Goal: Entertainment & Leisure: Consume media (video, audio)

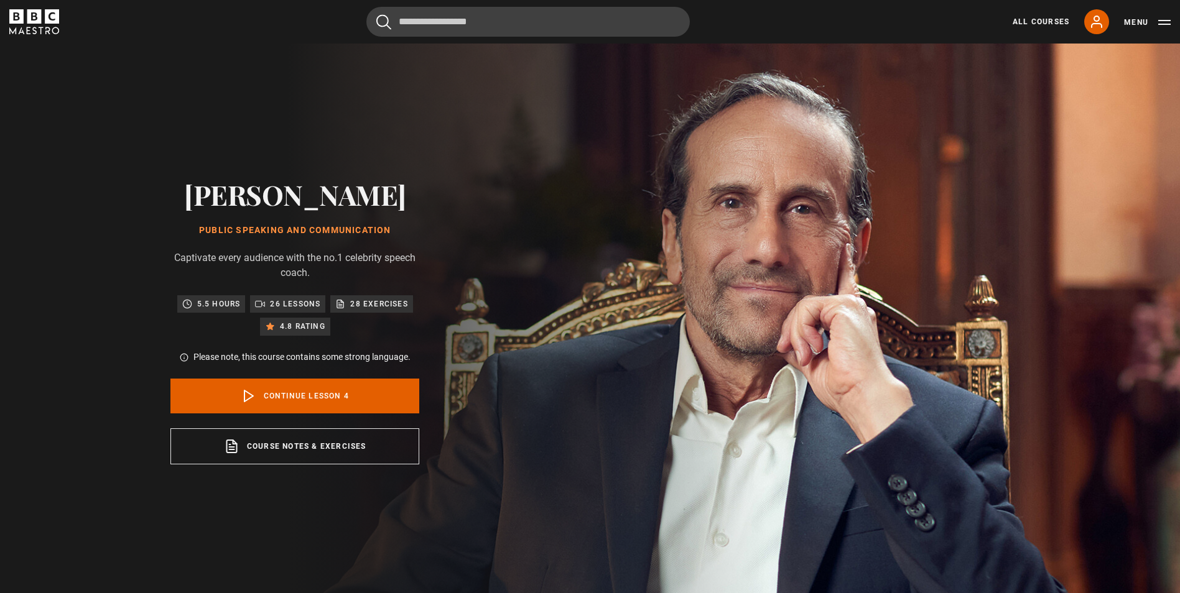
scroll to position [599, 0]
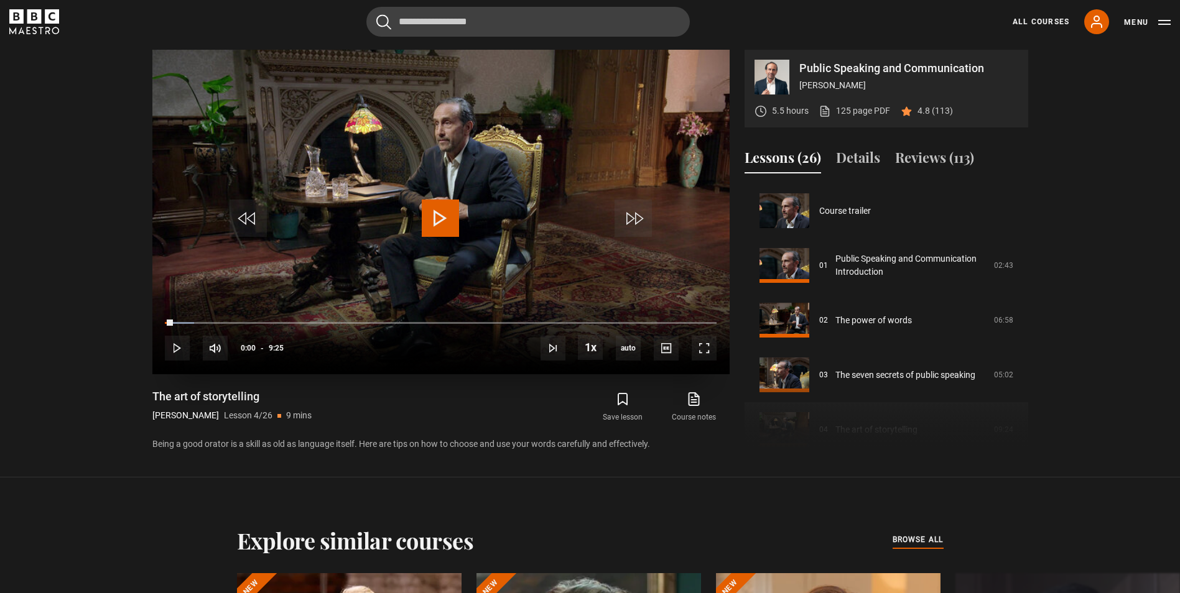
click at [448, 198] on video "Video Player" at bounding box center [440, 212] width 577 height 325
click at [450, 211] on span "Video Player" at bounding box center [440, 218] width 37 height 37
click at [439, 221] on span "Video Player" at bounding box center [440, 218] width 37 height 37
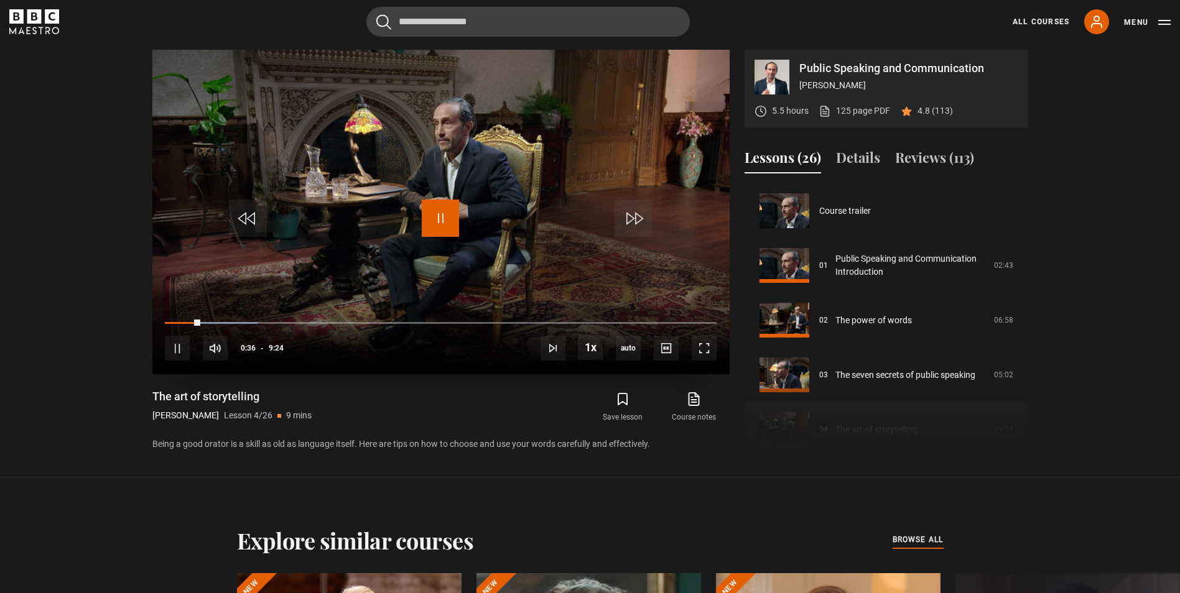
click at [439, 221] on span "Video Player" at bounding box center [440, 218] width 37 height 37
click at [450, 200] on span "Video Player" at bounding box center [440, 218] width 37 height 37
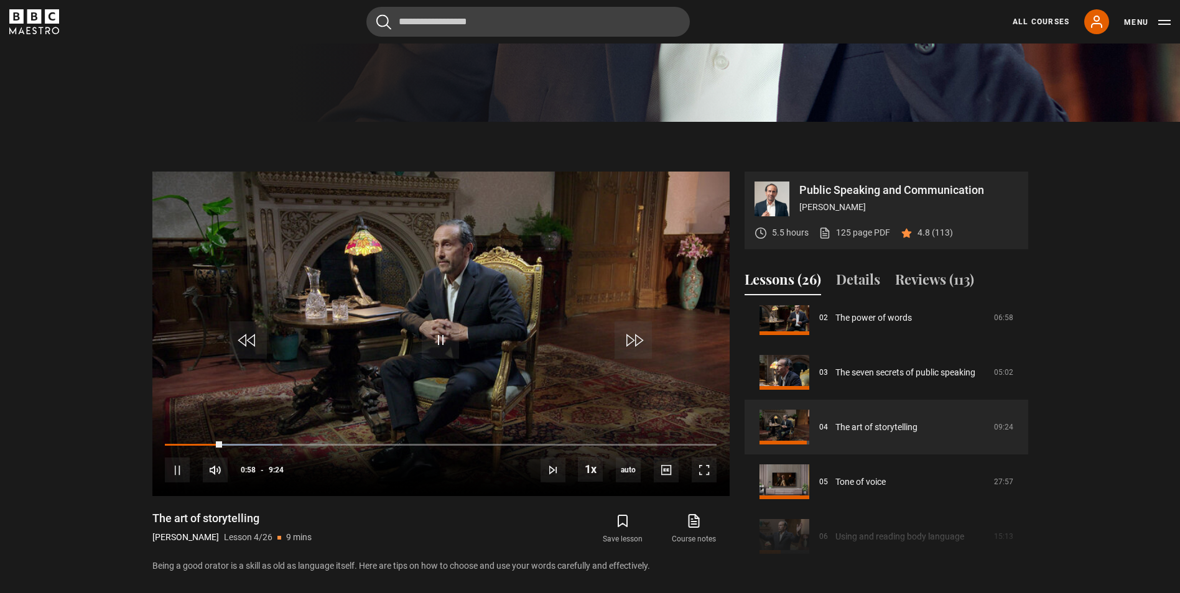
scroll to position [475, 0]
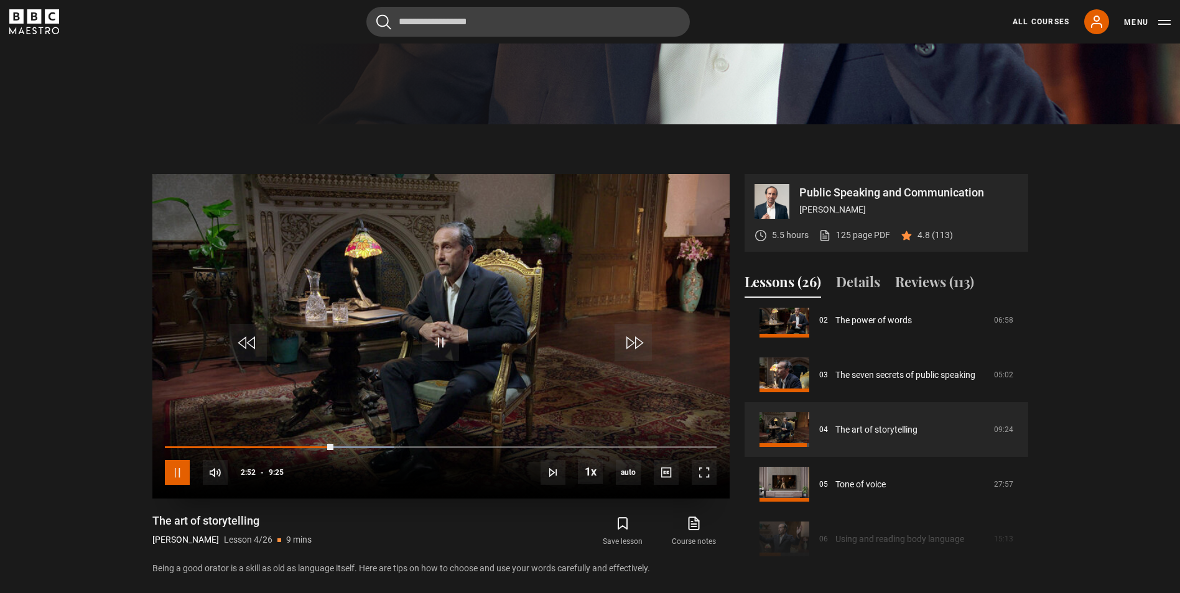
click at [173, 479] on span "Video Player" at bounding box center [177, 472] width 25 height 25
click at [191, 468] on div "10s Skip Back 10 seconds Pause 10s Skip Forward 10 seconds Loaded : 53.98% 1:31…" at bounding box center [440, 464] width 577 height 69
click at [186, 472] on span "Video Player" at bounding box center [177, 472] width 25 height 25
click at [433, 336] on span "Video Player" at bounding box center [440, 342] width 37 height 37
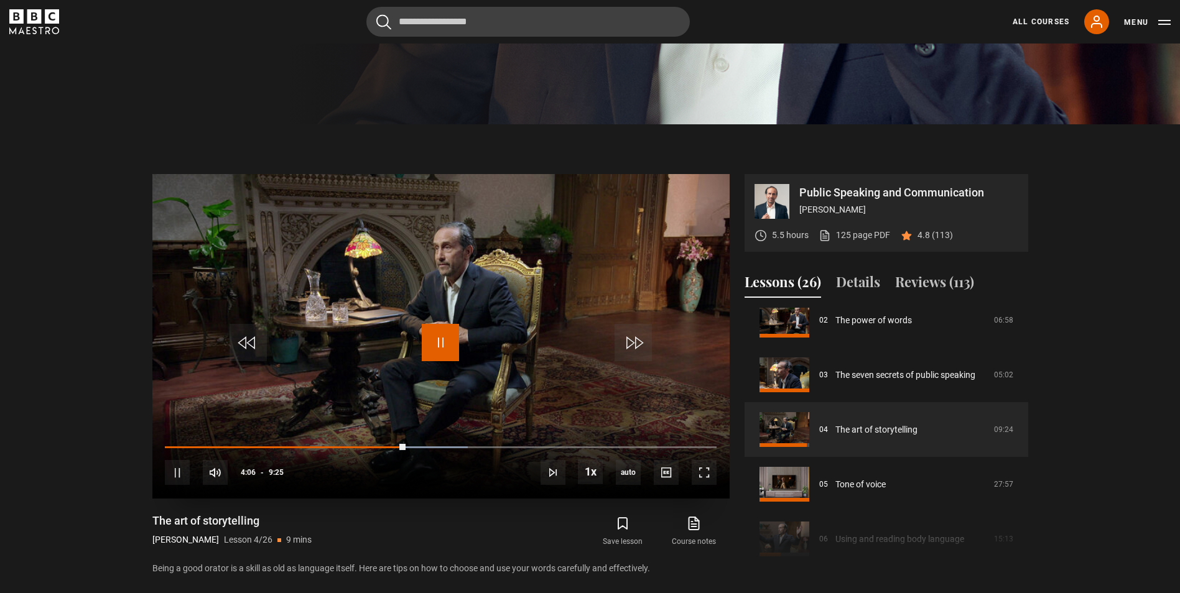
click at [433, 336] on span "Video Player" at bounding box center [440, 342] width 37 height 37
click at [443, 336] on span "Video Player" at bounding box center [440, 342] width 37 height 37
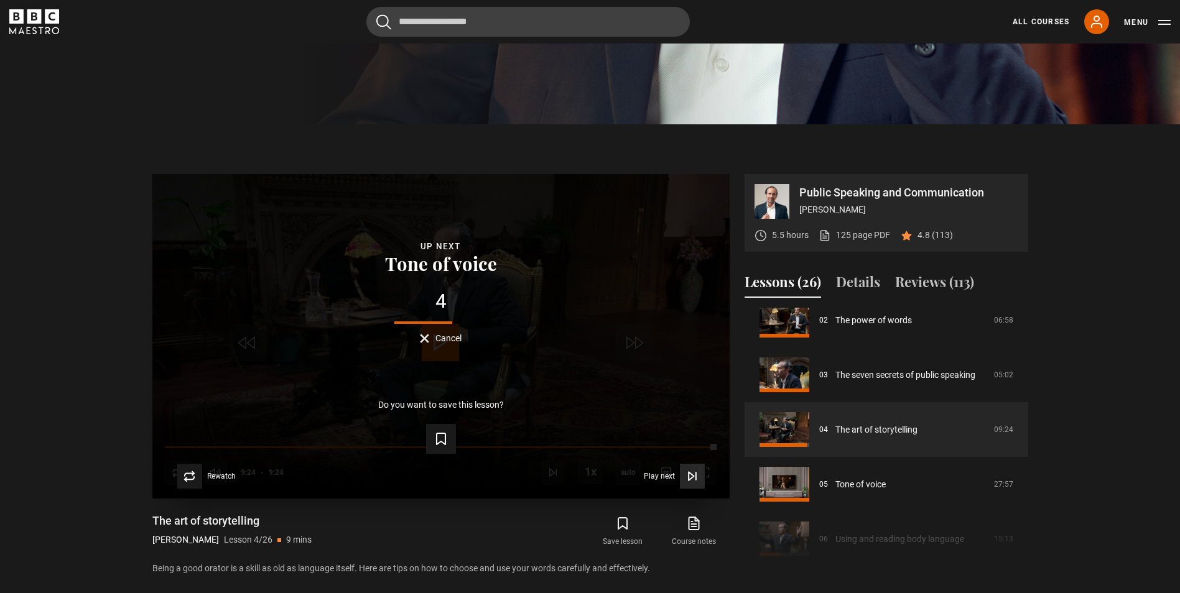
click at [693, 470] on icon "Video Player" at bounding box center [692, 476] width 12 height 12
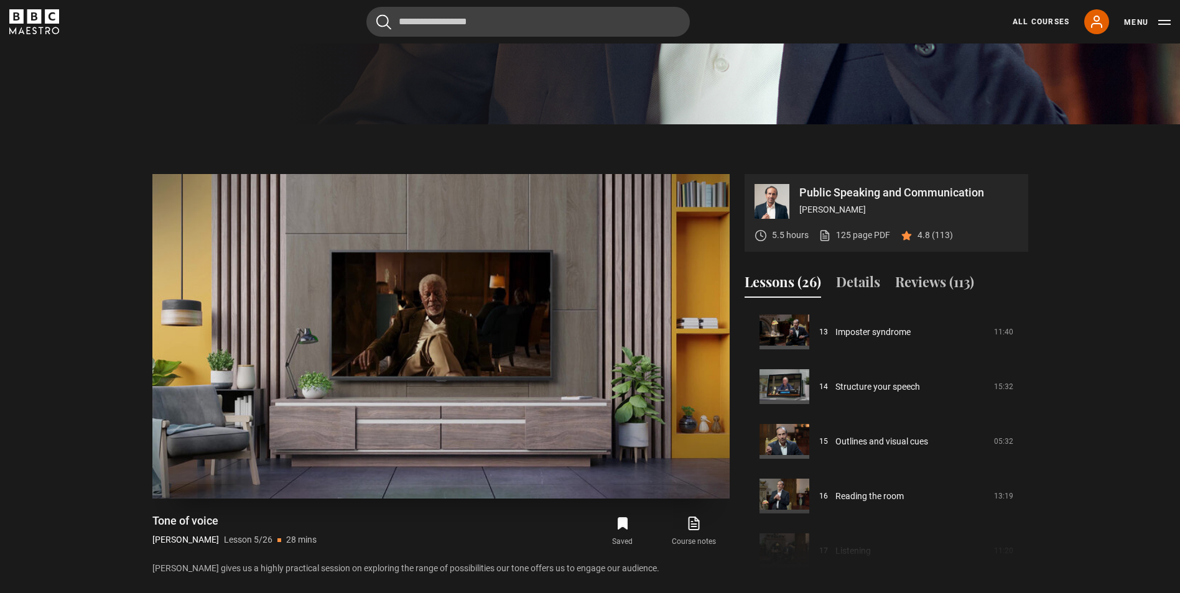
scroll to position [711, 0]
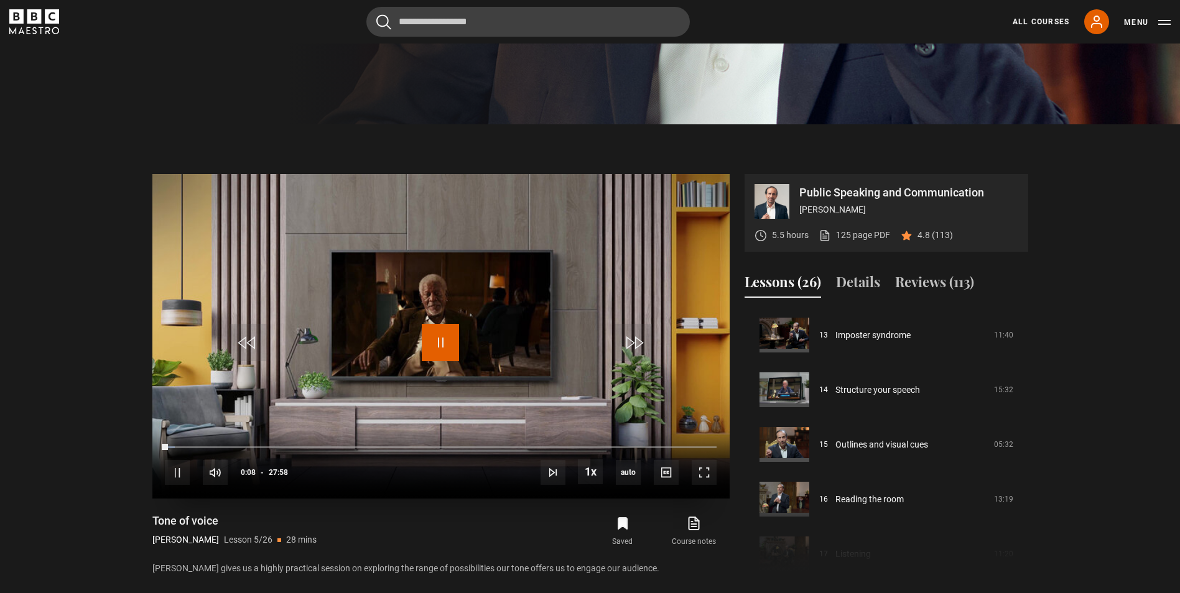
click at [450, 347] on span "Video Player" at bounding box center [440, 342] width 37 height 37
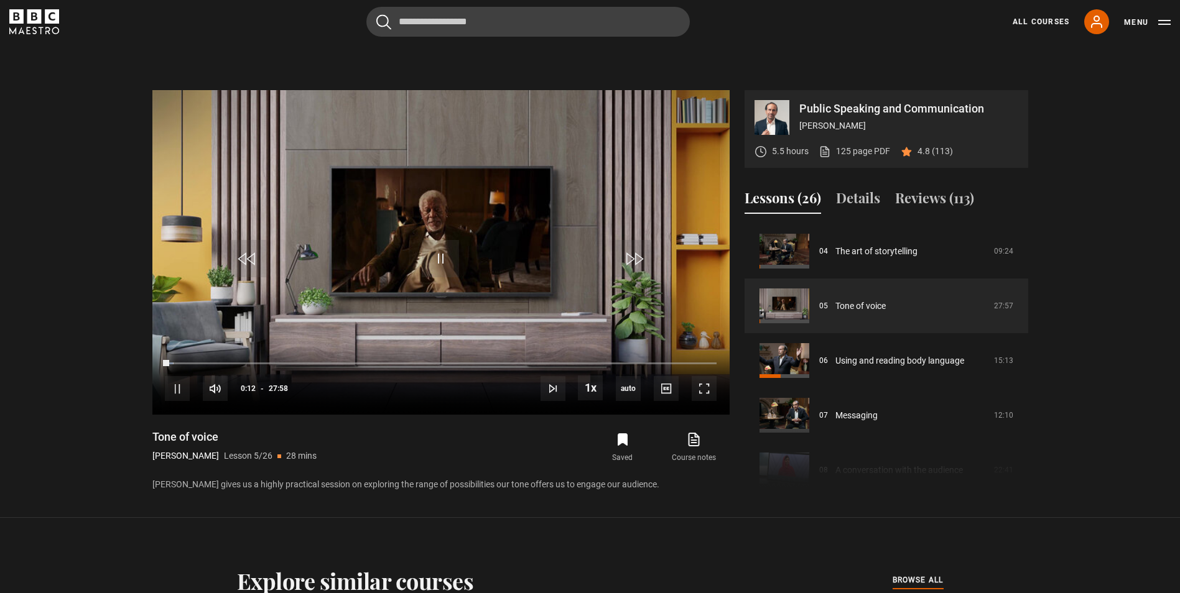
scroll to position [537, 0]
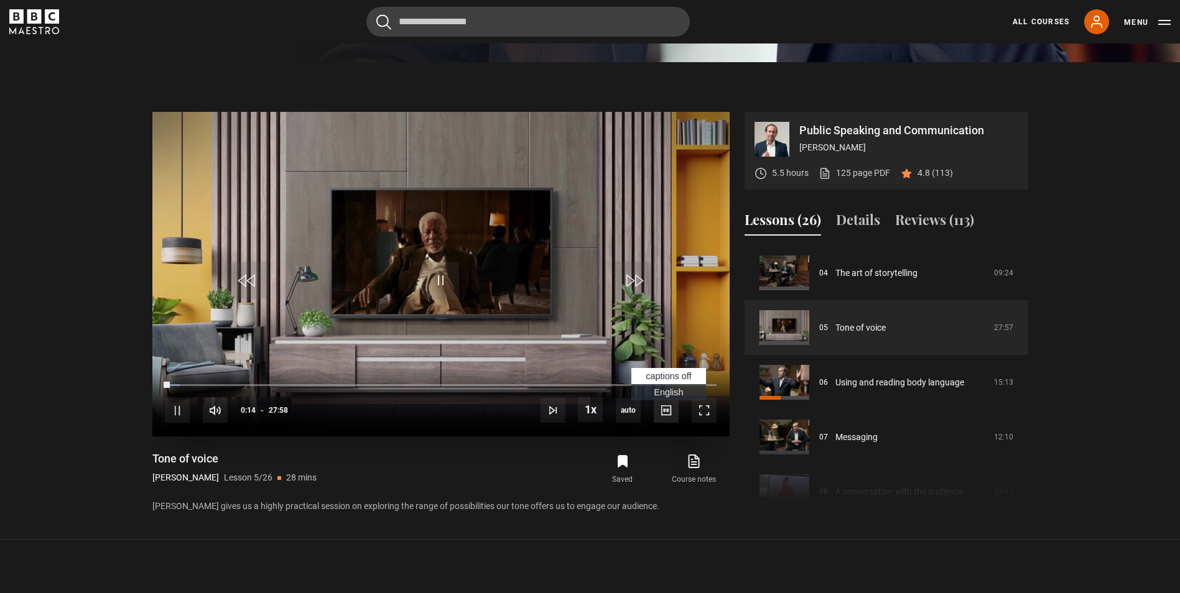
click at [667, 405] on span "Video Player" at bounding box center [666, 410] width 25 height 25
click at [650, 384] on li "English Captions" at bounding box center [668, 392] width 75 height 16
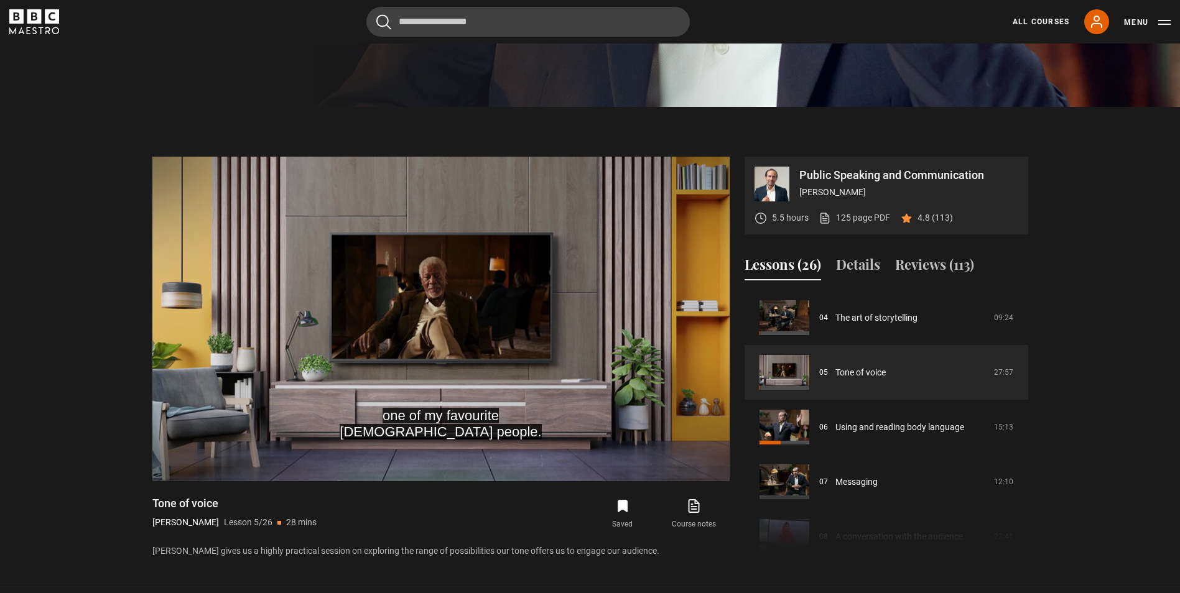
scroll to position [475, 0]
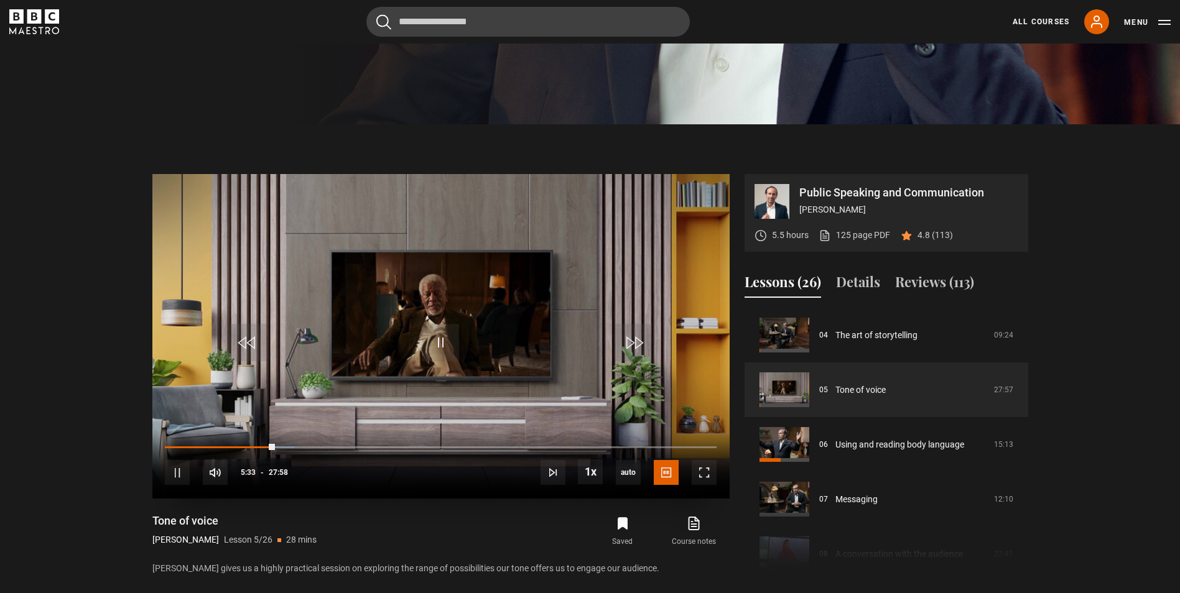
click at [298, 317] on video "Video Player" at bounding box center [440, 336] width 577 height 325
click at [400, 342] on video "Video Player" at bounding box center [440, 336] width 577 height 325
click at [511, 342] on video "Video Player" at bounding box center [440, 336] width 577 height 325
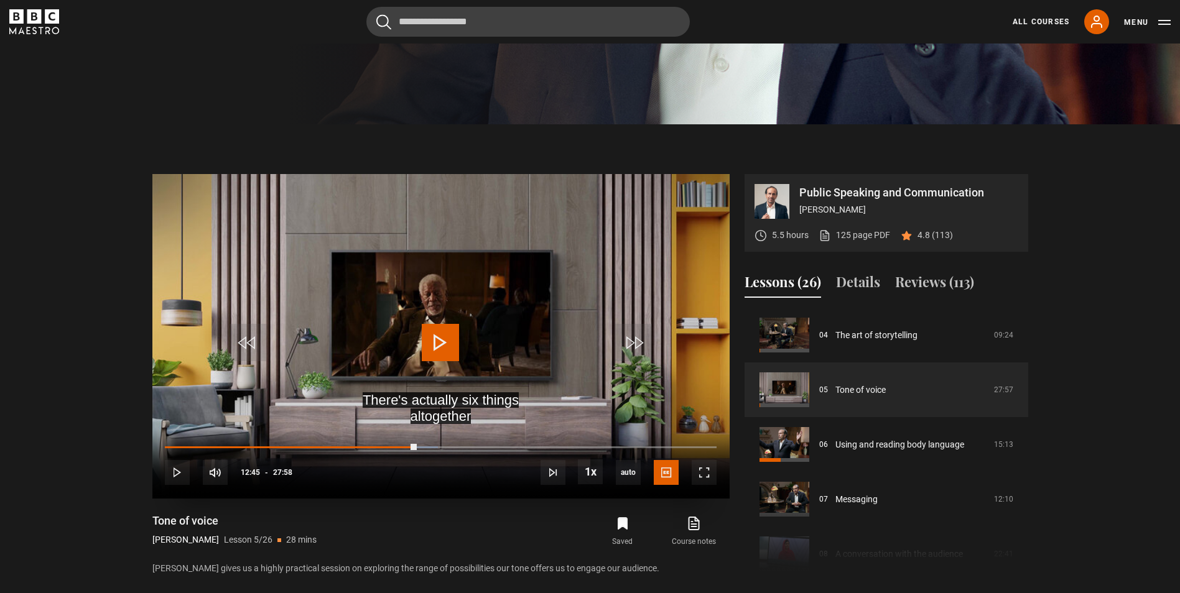
click at [406, 444] on div "10s Skip Back 10 seconds Play 10s Skip Forward 10 seconds Loaded : 49.46% 11:19…" at bounding box center [440, 464] width 577 height 69
click at [431, 346] on span "Video Player" at bounding box center [440, 342] width 37 height 37
click at [303, 417] on video "Video Player" at bounding box center [440, 336] width 577 height 325
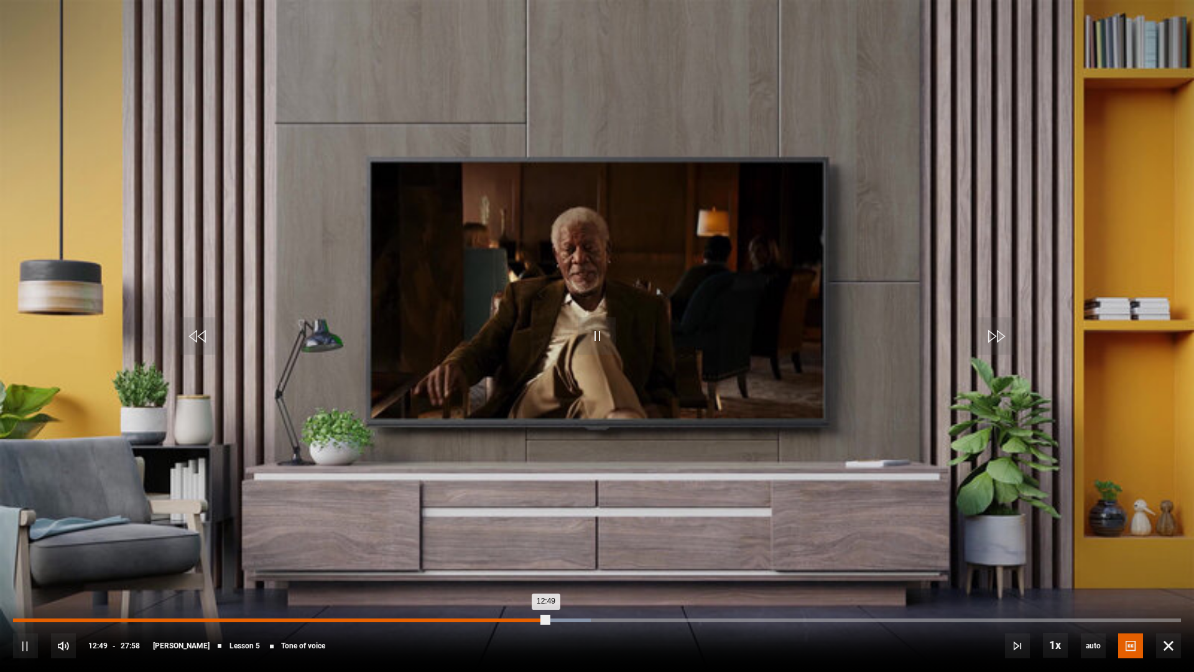
click at [538, 593] on div "10s Skip Back 10 seconds Pause 10s Skip Forward 10 seconds Loaded : 49.46% 12:3…" at bounding box center [597, 637] width 1194 height 69
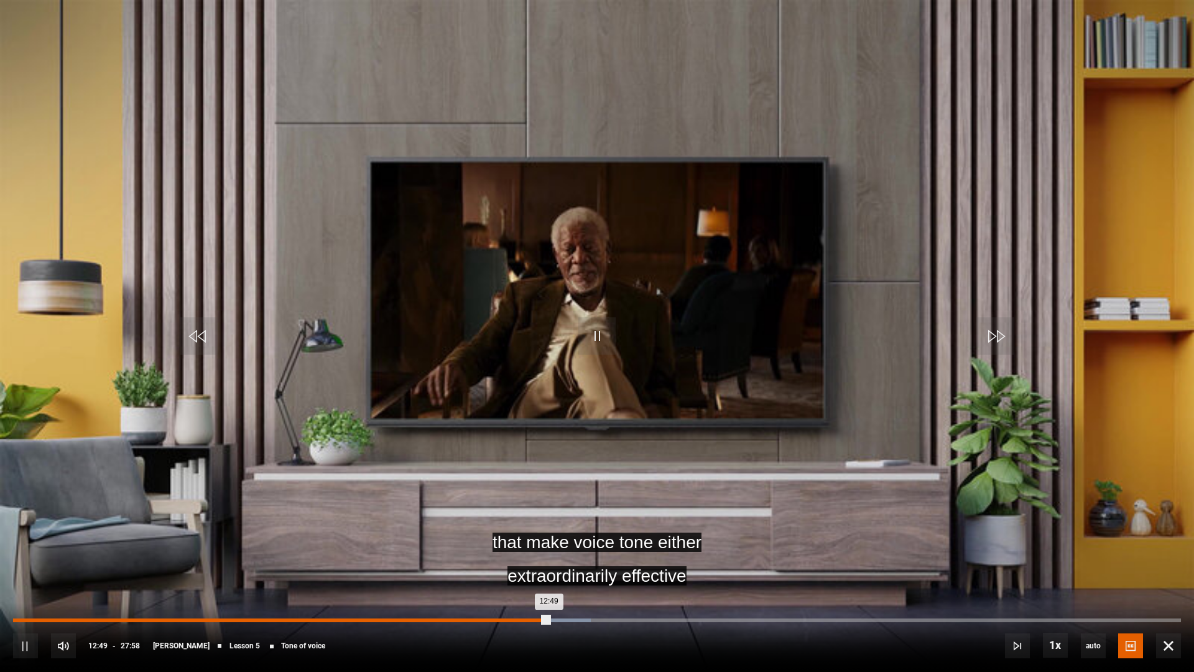
click at [534, 593] on div "Loaded : 49.46% 12:33 12:49" at bounding box center [597, 620] width 1168 height 4
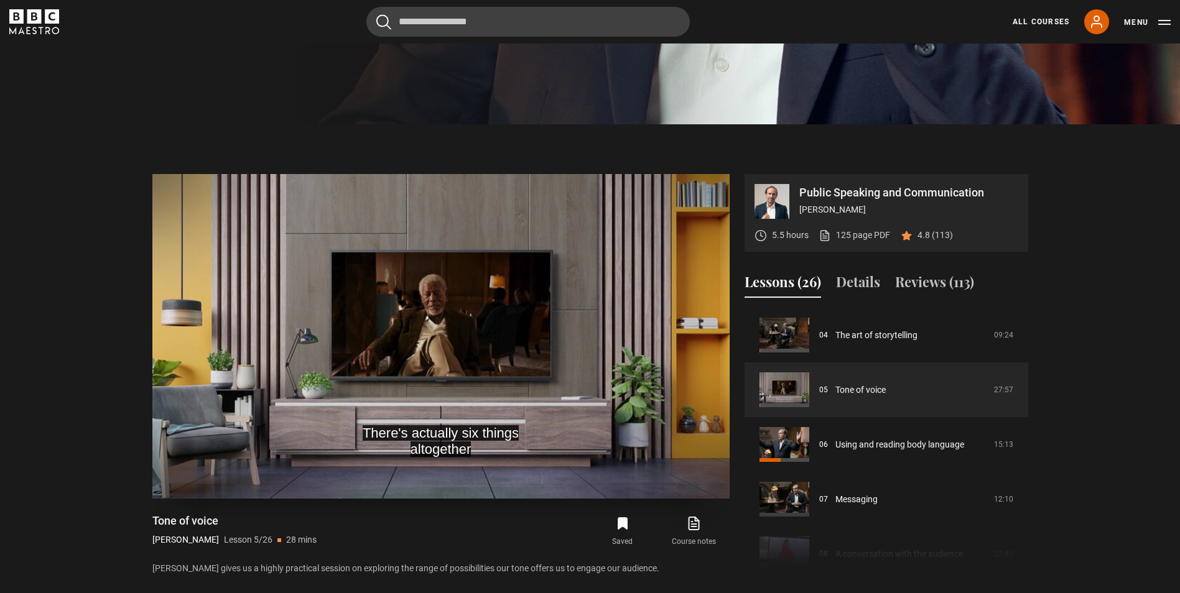
click at [269, 404] on video "Video Player" at bounding box center [440, 336] width 577 height 325
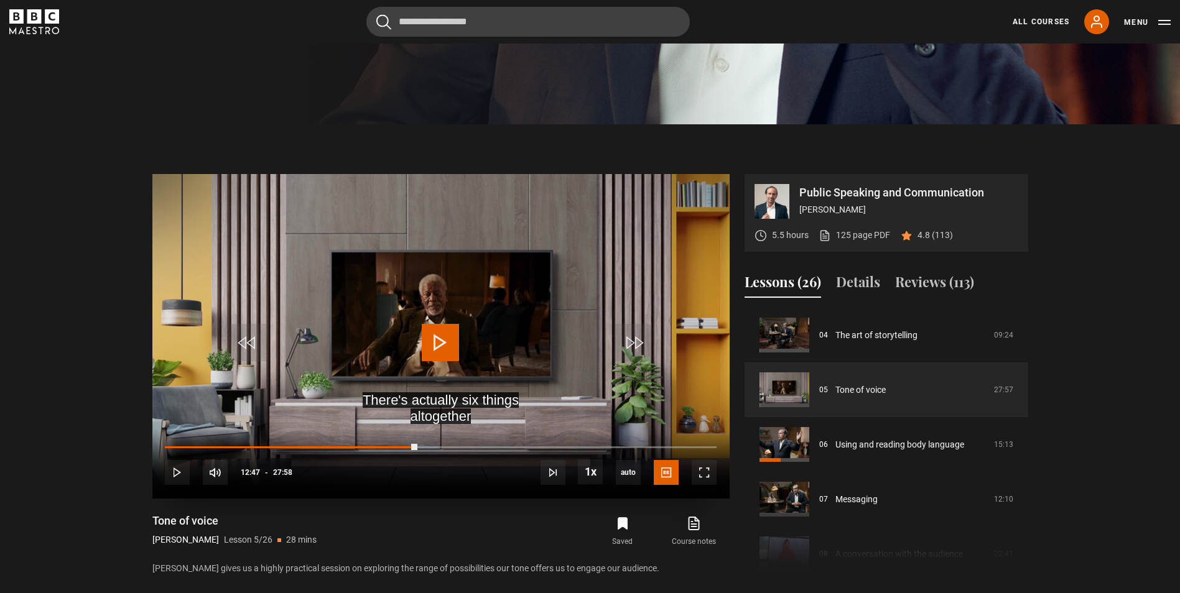
click at [405, 445] on div "10s Skip Back 10 seconds Play 10s Skip Forward 10 seconds Loaded : 49.46% 12:24…" at bounding box center [440, 464] width 577 height 69
click at [410, 447] on div "12:29" at bounding box center [288, 447] width 246 height 4
click at [376, 402] on video "Video Player" at bounding box center [440, 336] width 577 height 325
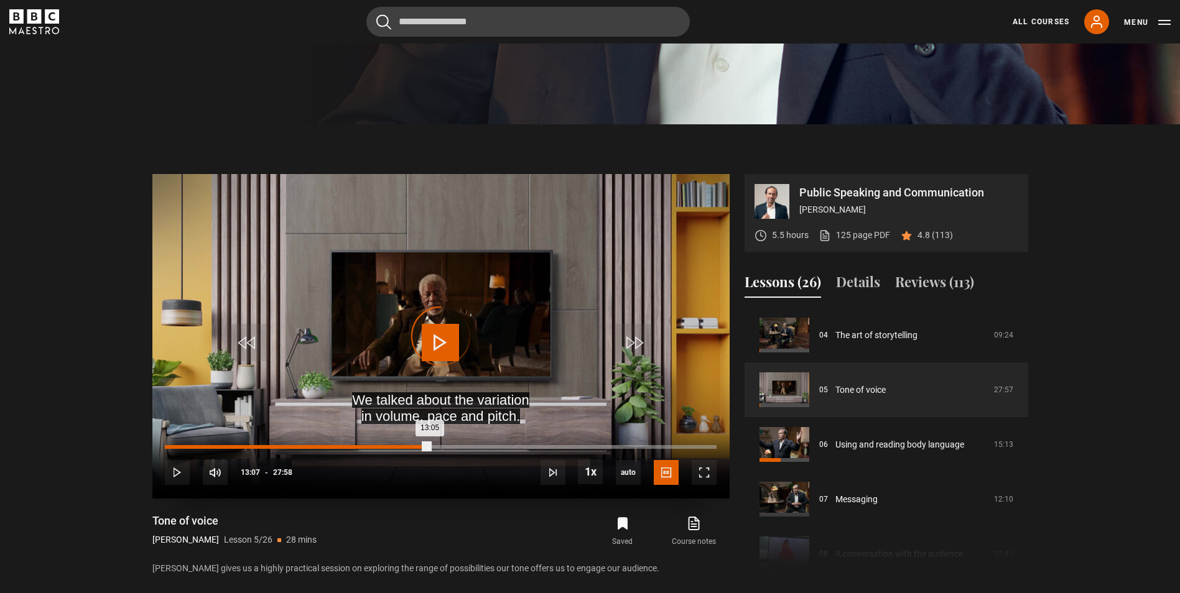
click at [415, 446] on div "13:05" at bounding box center [297, 447] width 265 height 4
click at [417, 446] on div "12:48" at bounding box center [291, 447] width 252 height 4
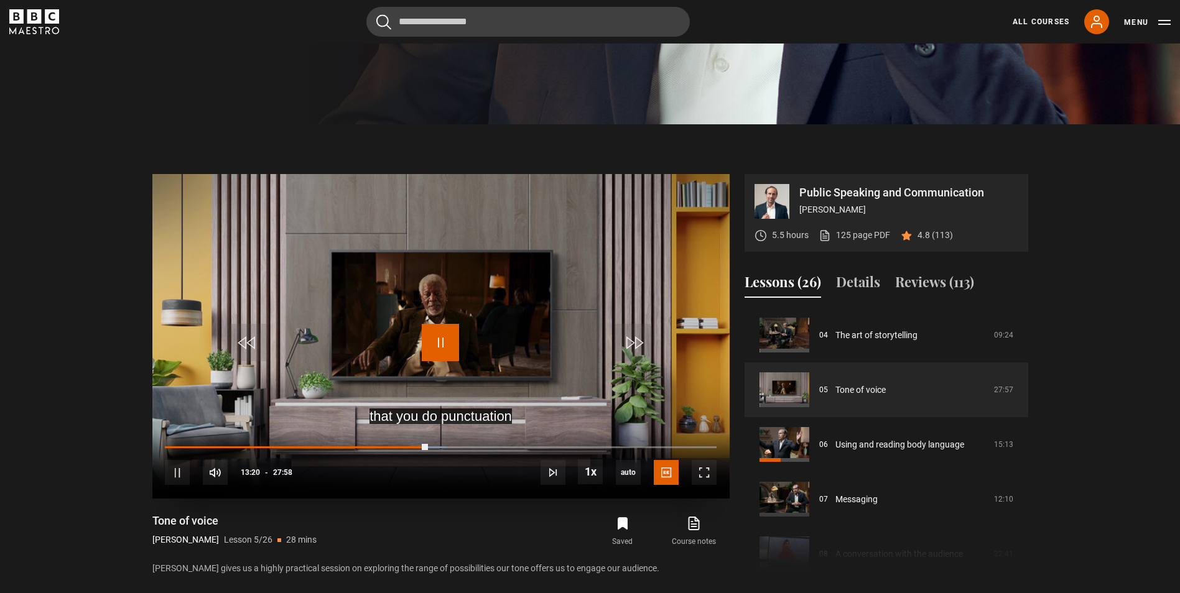
click at [440, 344] on span "Video Player" at bounding box center [440, 342] width 37 height 37
